Goal: Task Accomplishment & Management: Complete application form

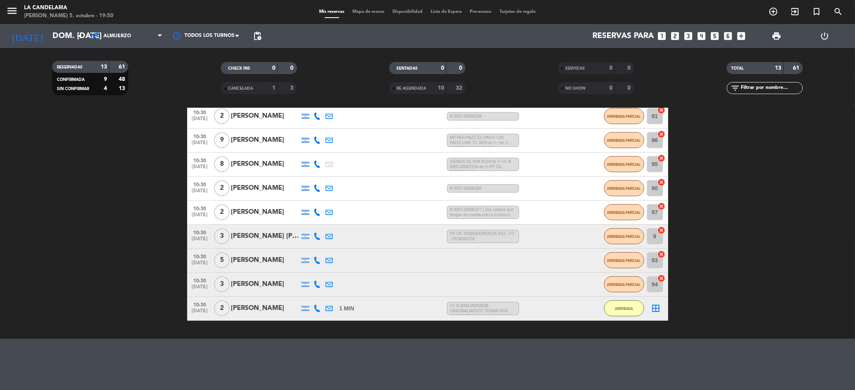
scroll to position [180, 0]
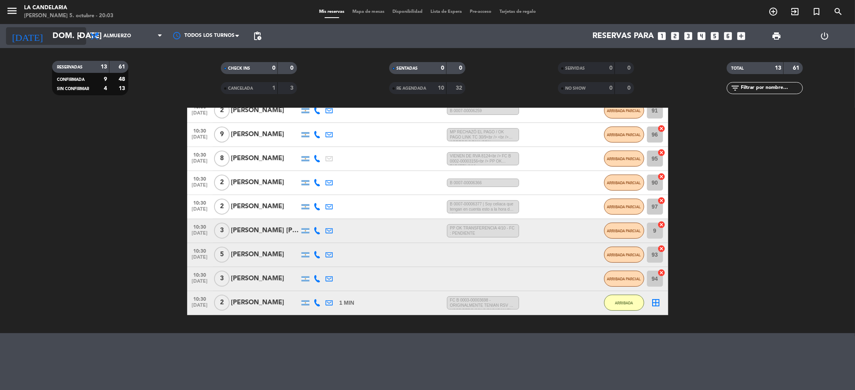
click at [48, 31] on input "dom. [DATE]" at bounding box center [99, 36] width 102 height 18
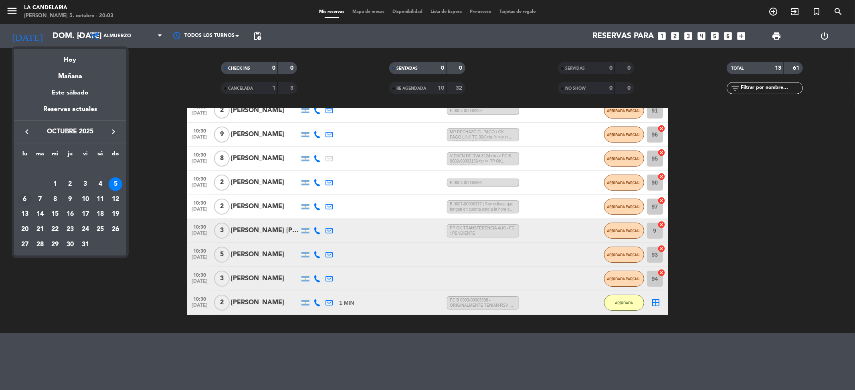
click at [26, 195] on div "6" at bounding box center [25, 200] width 14 height 14
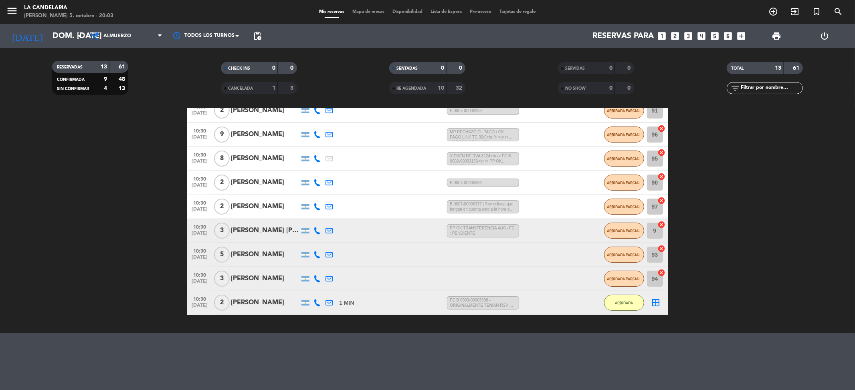
type input "lun. [DATE]"
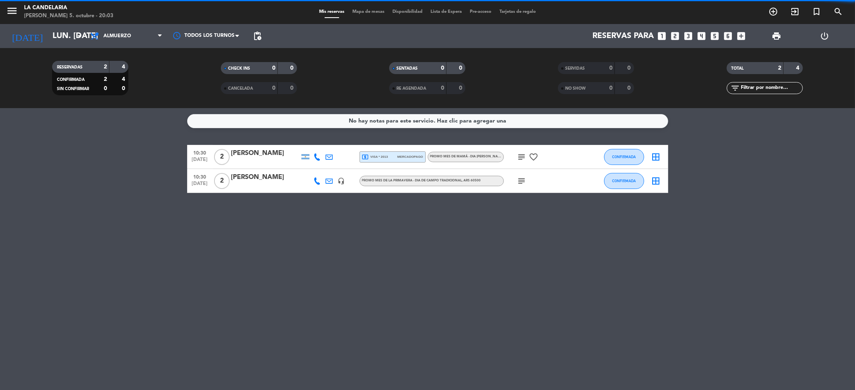
scroll to position [0, 0]
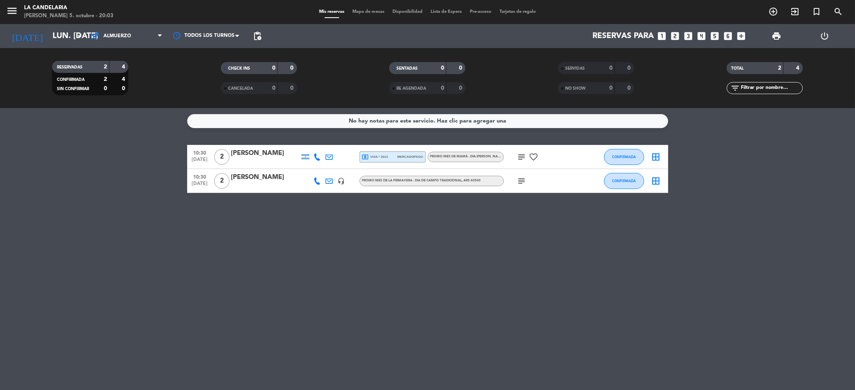
click at [674, 36] on icon "looks_two" at bounding box center [675, 36] width 10 height 10
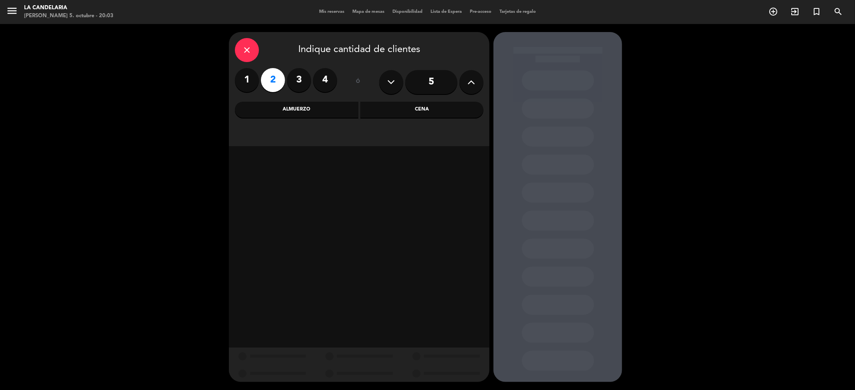
click at [331, 112] on div "Almuerzo" at bounding box center [296, 110] width 123 height 16
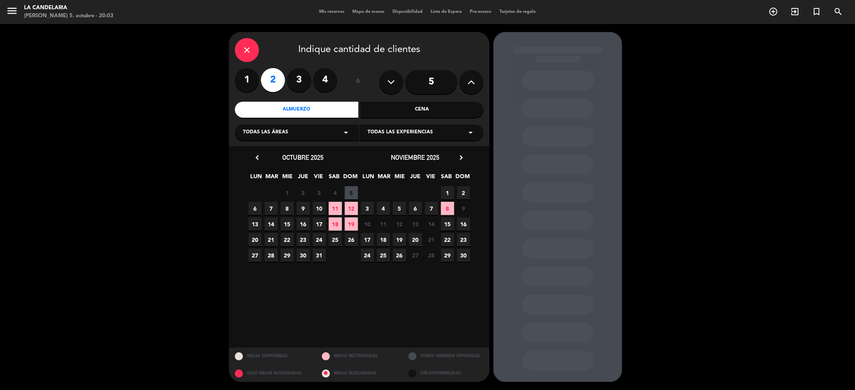
click at [305, 132] on div "Todas las áreas arrow_drop_down" at bounding box center [297, 133] width 124 height 16
click at [310, 132] on div "Todas las áreas arrow_drop_down" at bounding box center [297, 133] width 124 height 16
click at [449, 129] on div "Todas las experiencias arrow_drop_down" at bounding box center [421, 133] width 124 height 16
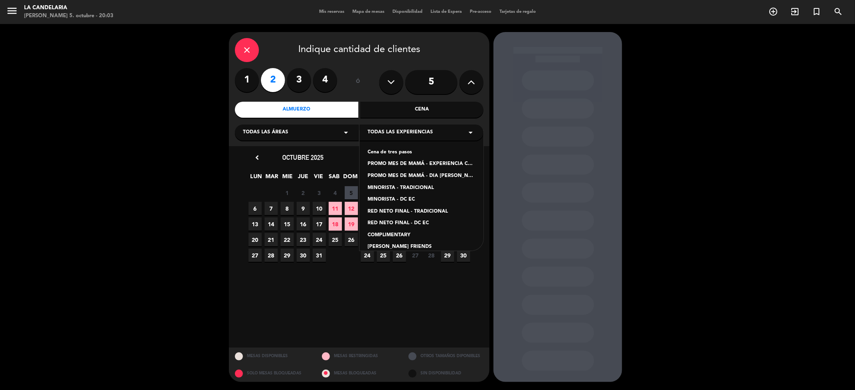
click at [450, 132] on div "Todas las experiencias arrow_drop_down" at bounding box center [421, 133] width 124 height 16
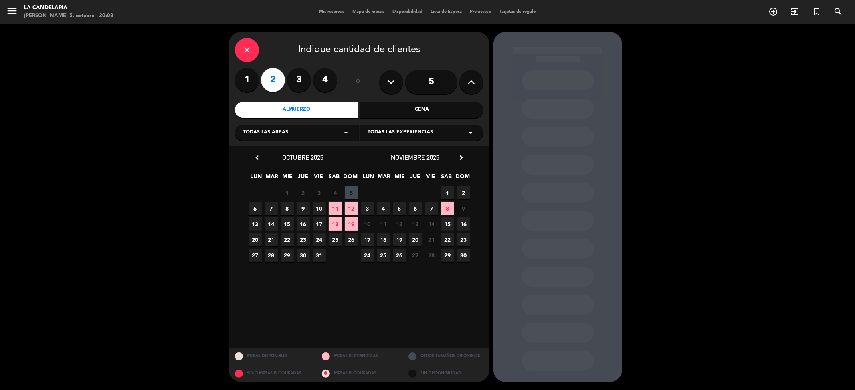
click at [254, 208] on span "6" at bounding box center [254, 208] width 13 height 13
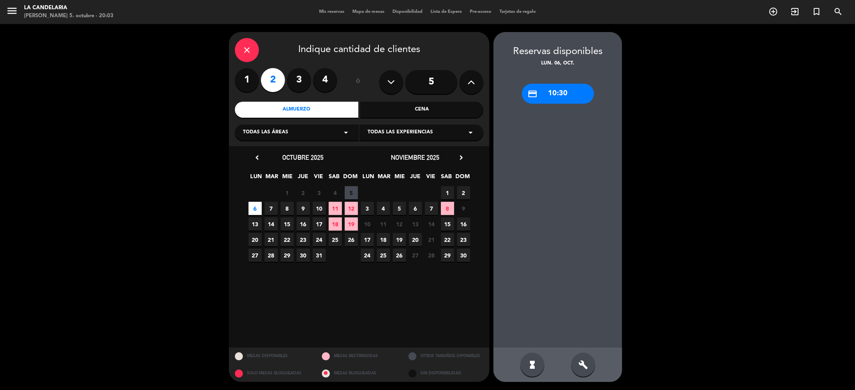
click at [547, 92] on div "credit_card 10:30" at bounding box center [558, 94] width 72 height 20
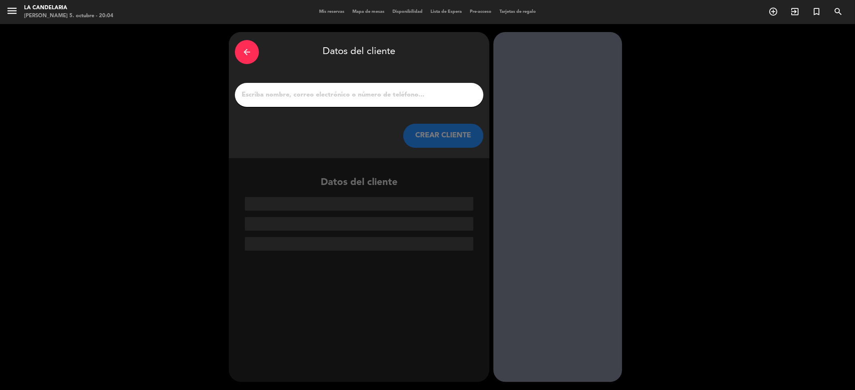
click at [363, 88] on div at bounding box center [359, 95] width 248 height 24
click at [360, 93] on input "1" at bounding box center [359, 94] width 236 height 11
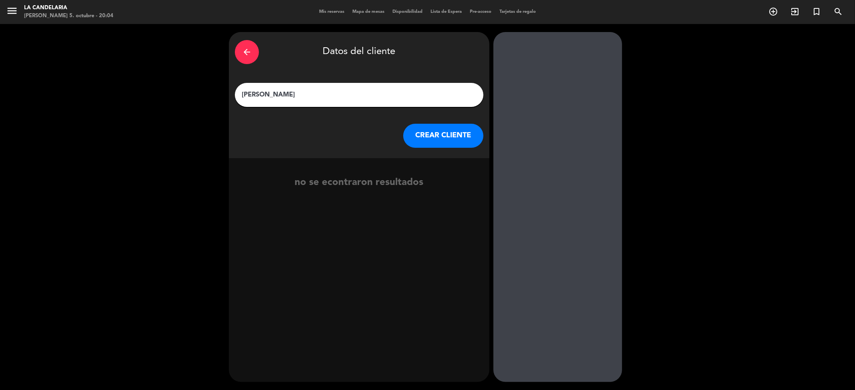
type input "[PERSON_NAME]"
click at [425, 139] on button "CREAR CLIENTE" at bounding box center [443, 136] width 80 height 24
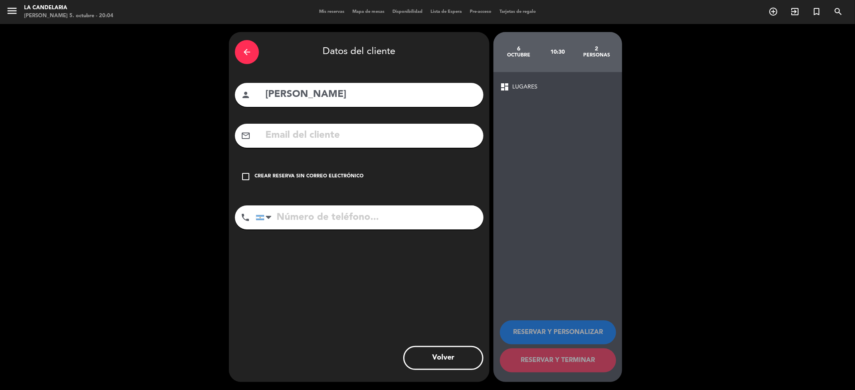
click at [257, 177] on div "Crear reserva sin correo electrónico" at bounding box center [308, 177] width 109 height 8
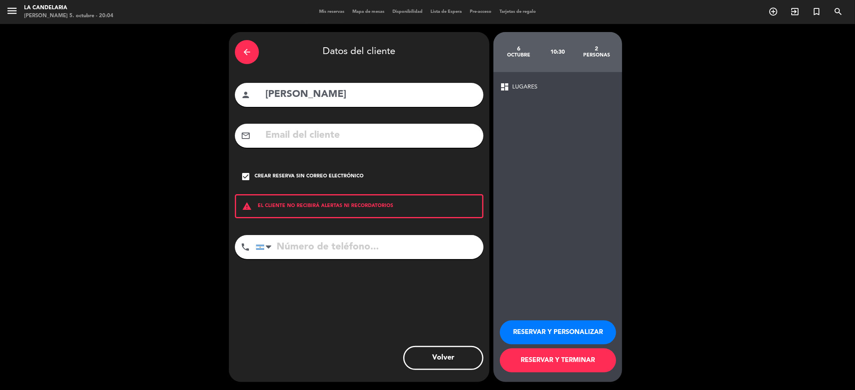
drag, startPoint x: 291, startPoint y: 236, endPoint x: 291, endPoint y: 241, distance: 4.8
click at [291, 237] on input "tel" at bounding box center [370, 247] width 228 height 24
paste input "1132873908"
type input "1132873908"
click at [577, 356] on button "RESERVAR Y TERMINAR" at bounding box center [558, 361] width 116 height 24
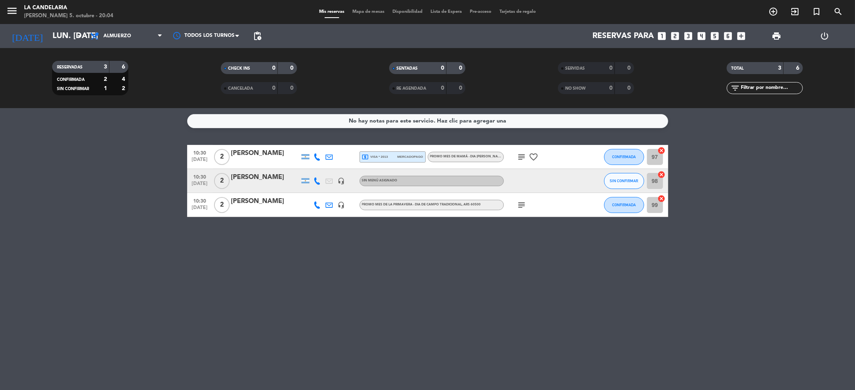
click at [254, 177] on div "[PERSON_NAME]" at bounding box center [265, 177] width 68 height 10
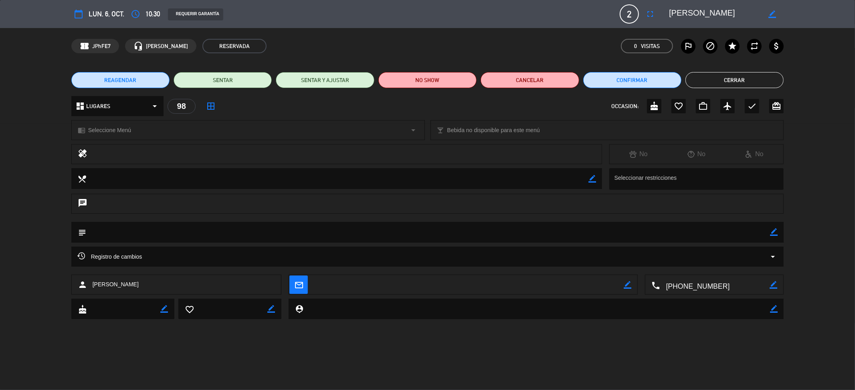
click at [772, 230] on icon "border_color" at bounding box center [774, 232] width 8 height 8
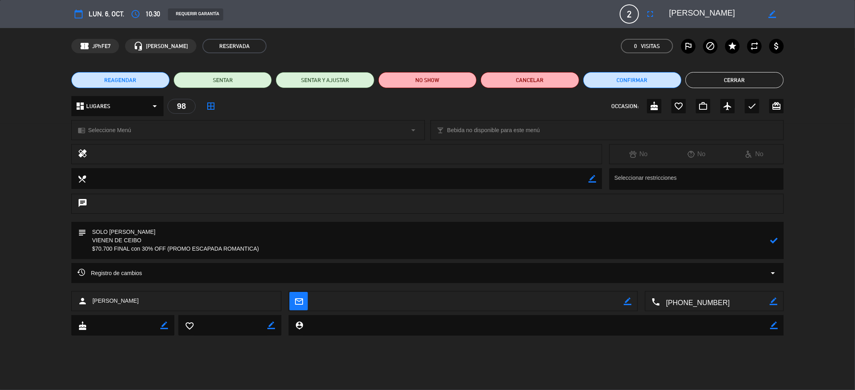
type textarea "SOLO [PERSON_NAME] VIENEN DE CEIBO $70.700 FINAL con 30% OFF (PROMO ESCAPADA RO…"
click at [773, 238] on icon at bounding box center [774, 241] width 8 height 8
click at [640, 82] on button "Confirmar" at bounding box center [632, 80] width 98 height 16
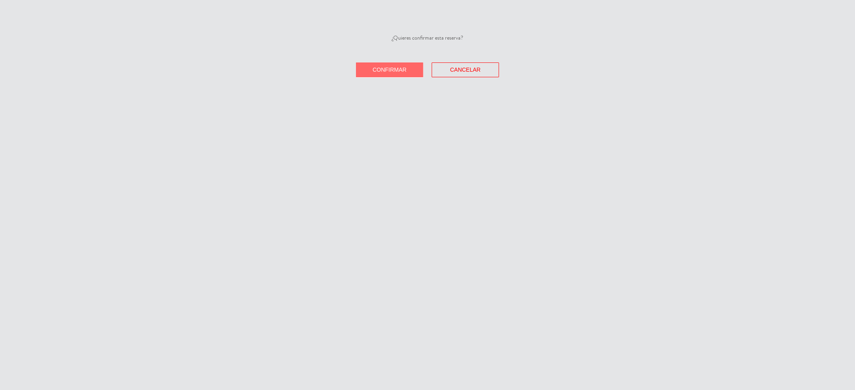
click at [366, 61] on div "¿Quieres confirmar esta reserva? Confirmar Cancelar" at bounding box center [427, 56] width 855 height 44
click at [367, 68] on button "Confirmar" at bounding box center [389, 70] width 67 height 15
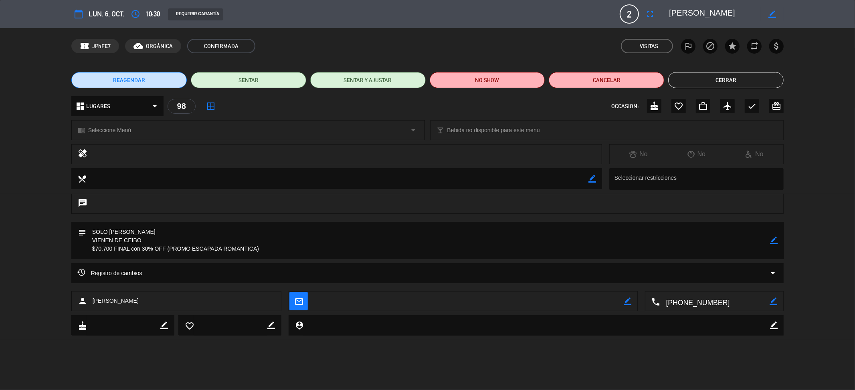
click at [700, 80] on button "Cerrar" at bounding box center [725, 80] width 115 height 16
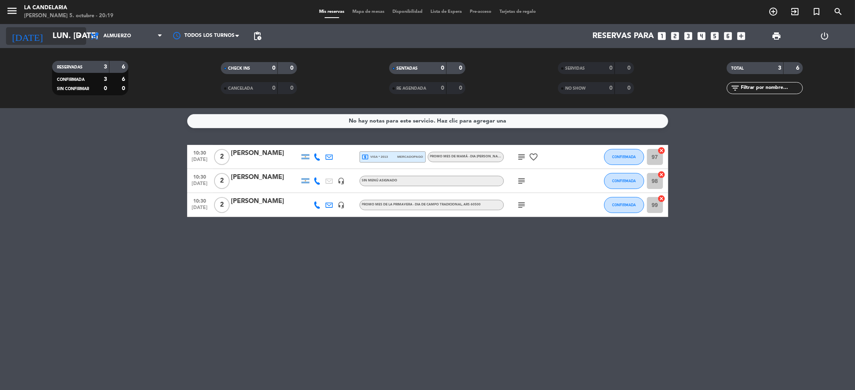
click at [51, 44] on input "lun. [DATE]" at bounding box center [99, 36] width 102 height 18
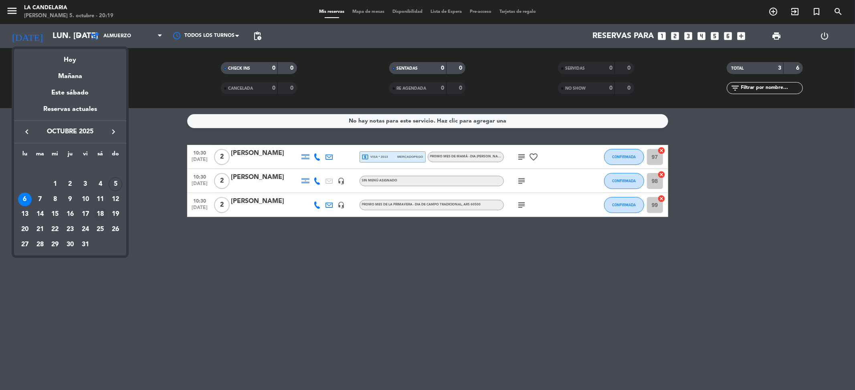
click at [104, 210] on div "18" at bounding box center [100, 215] width 14 height 14
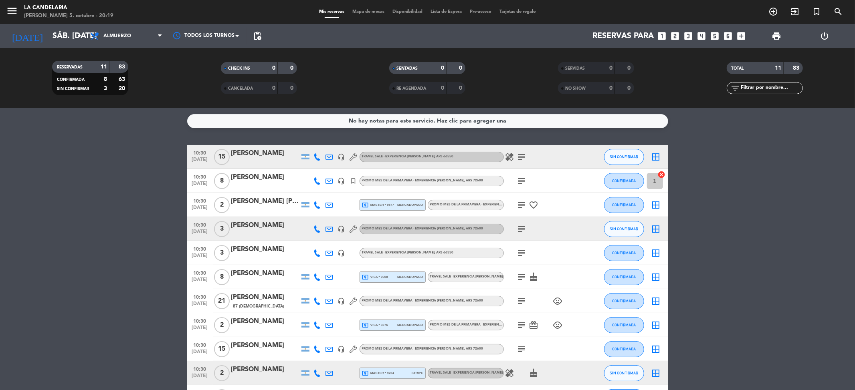
click at [266, 224] on div "[PERSON_NAME]" at bounding box center [265, 225] width 68 height 10
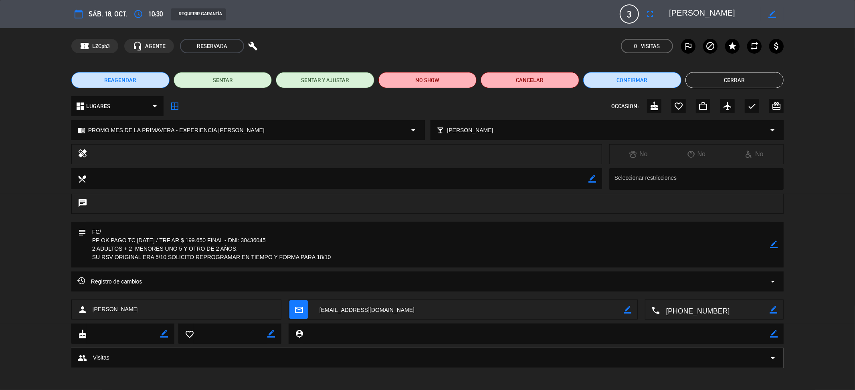
scroll to position [2, 0]
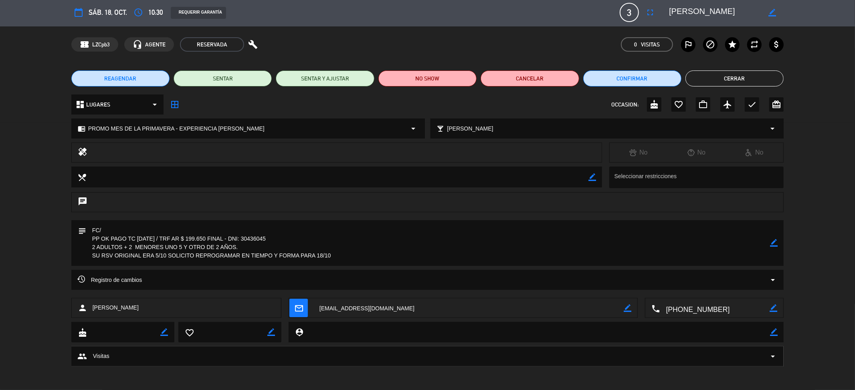
click at [703, 81] on button "Cerrar" at bounding box center [734, 79] width 98 height 16
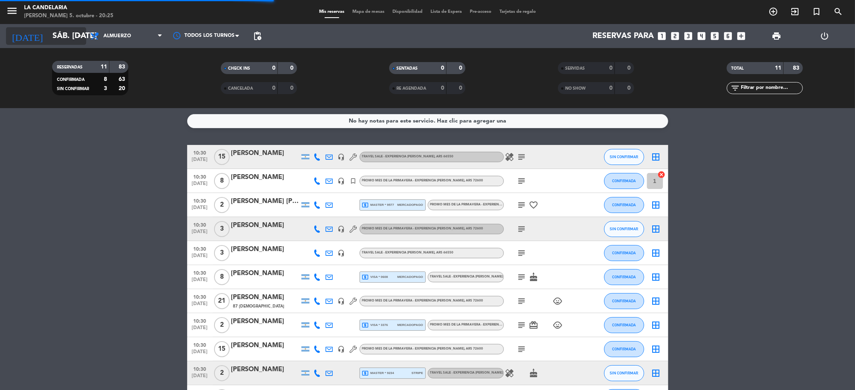
click at [71, 37] on input "sáb. [DATE]" at bounding box center [99, 36] width 102 height 18
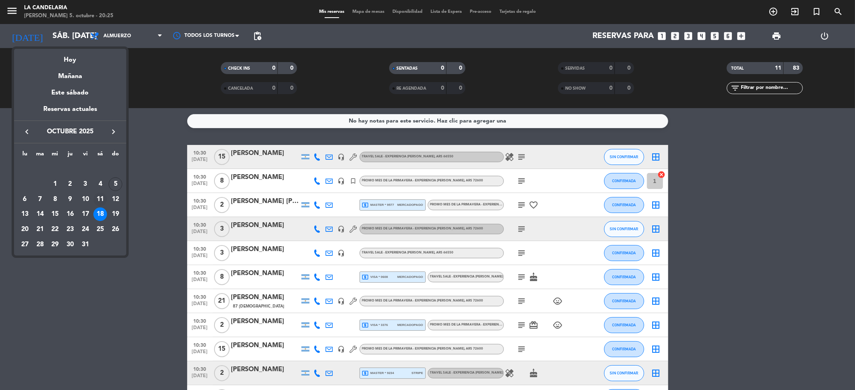
click at [101, 198] on div "11" at bounding box center [100, 200] width 14 height 14
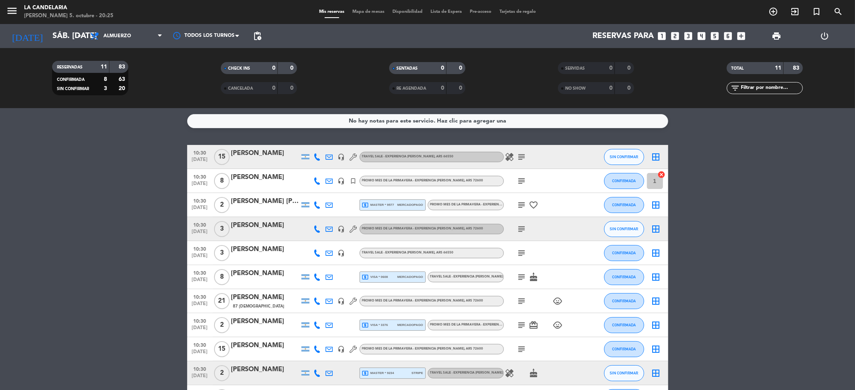
type input "sáb. [DATE]"
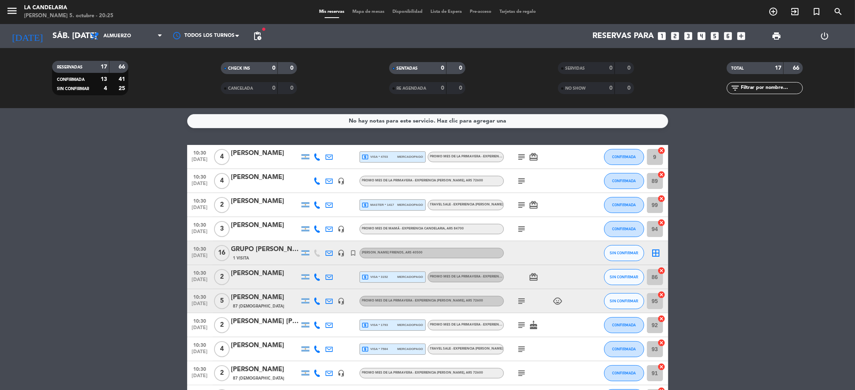
scroll to position [124, 0]
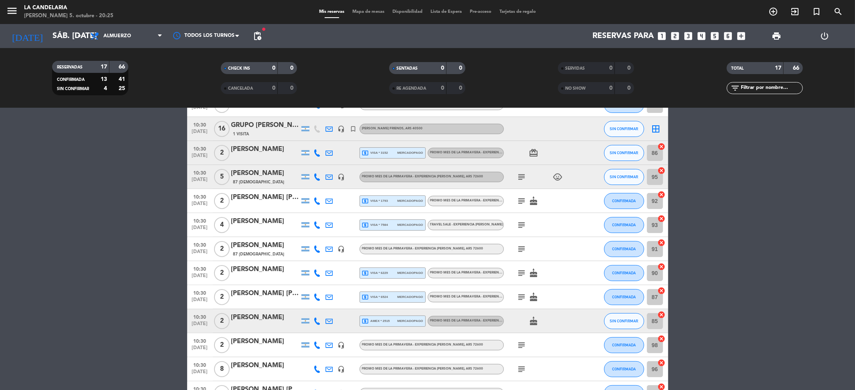
click at [521, 175] on icon "subject" at bounding box center [522, 177] width 10 height 10
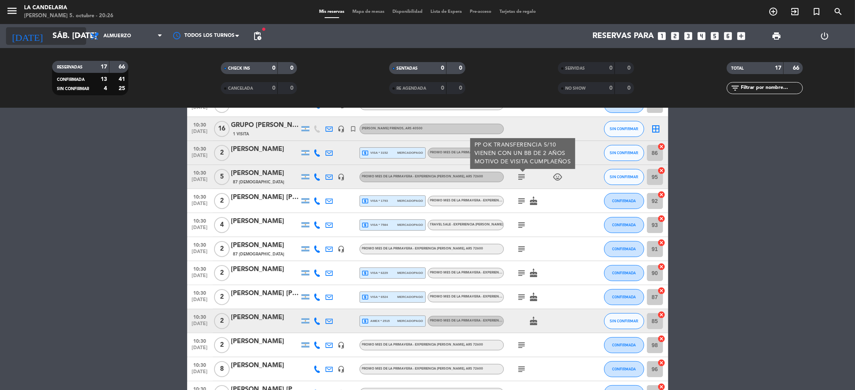
click at [57, 33] on input "sáb. [DATE]" at bounding box center [99, 36] width 102 height 18
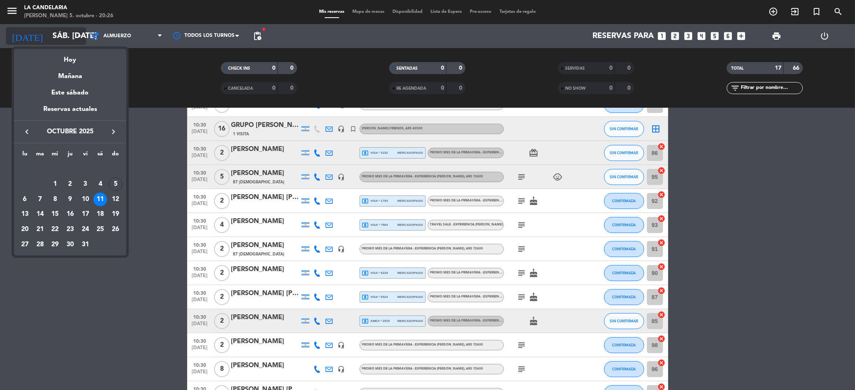
click at [57, 33] on div at bounding box center [427, 195] width 855 height 390
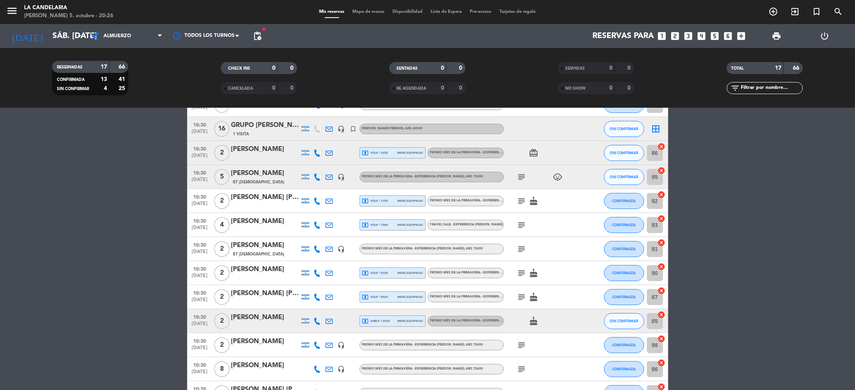
click at [256, 180] on div "87 [DEMOGRAPHIC_DATA]" at bounding box center [265, 182] width 68 height 7
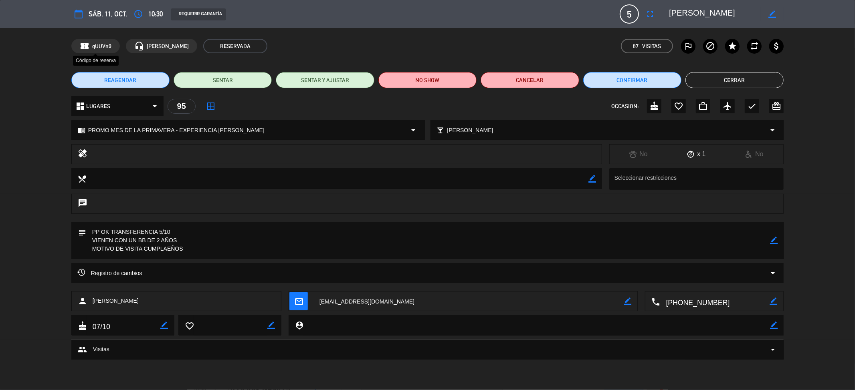
drag, startPoint x: 113, startPoint y: 45, endPoint x: 91, endPoint y: 45, distance: 21.2
click at [91, 45] on div "confirmation_number qUUVn9" at bounding box center [95, 46] width 48 height 14
copy span "qUUVn9"
click at [715, 15] on textarea at bounding box center [715, 14] width 92 height 14
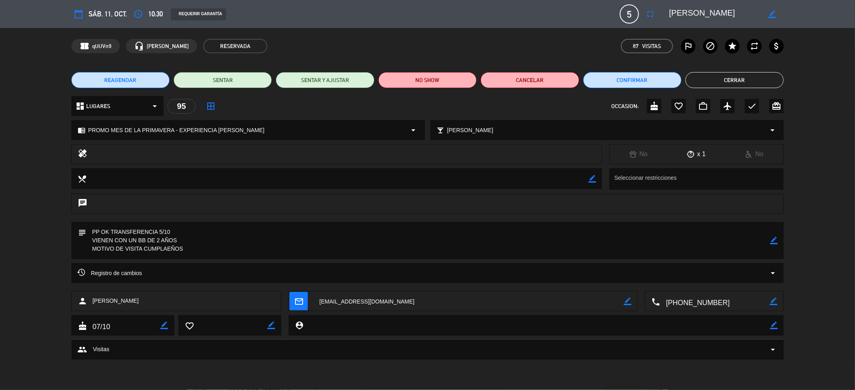
click at [715, 15] on textarea at bounding box center [715, 14] width 92 height 14
click at [715, 13] on textarea at bounding box center [715, 14] width 92 height 14
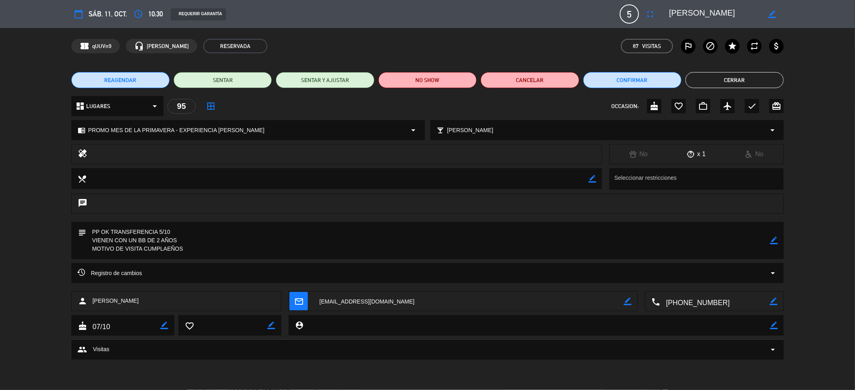
click at [711, 78] on button "Cerrar" at bounding box center [734, 80] width 98 height 16
